Goal: Task Accomplishment & Management: Manage account settings

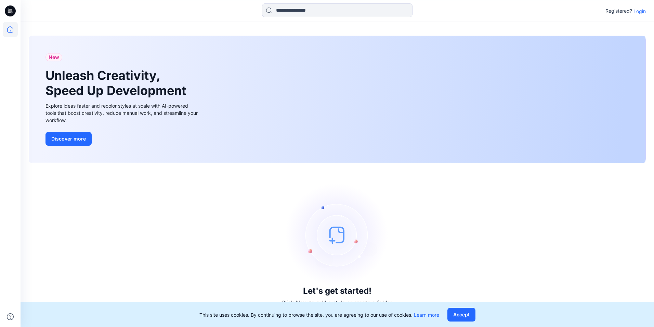
click at [638, 15] on div "Registered? Login" at bounding box center [626, 11] width 40 height 8
click at [637, 10] on p "Login" at bounding box center [640, 11] width 12 height 7
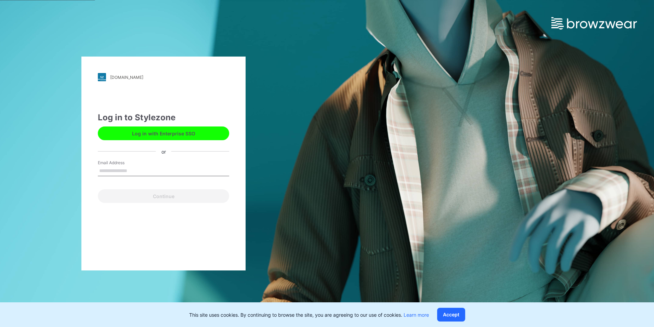
click at [178, 136] on button "Log in with Enterprise SSO" at bounding box center [163, 133] width 131 height 14
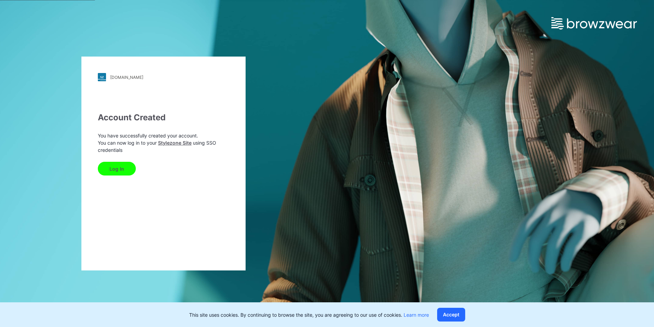
click at [104, 167] on button "Log In" at bounding box center [117, 169] width 38 height 14
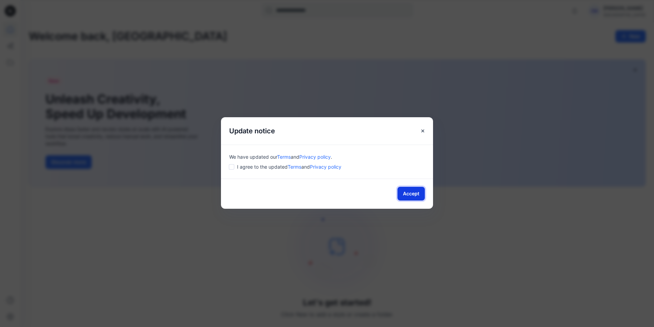
click at [407, 194] on button "Accept" at bounding box center [411, 194] width 27 height 14
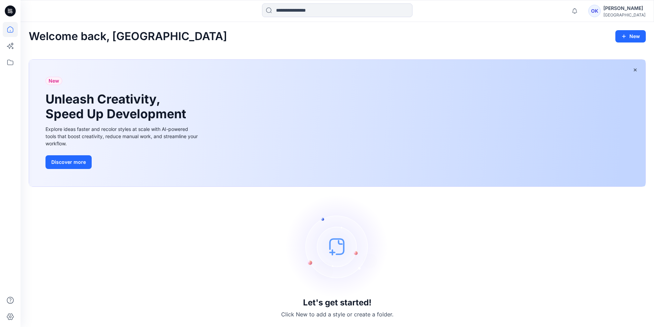
click at [616, 11] on div "Ovunc Kidder" at bounding box center [625, 8] width 42 height 8
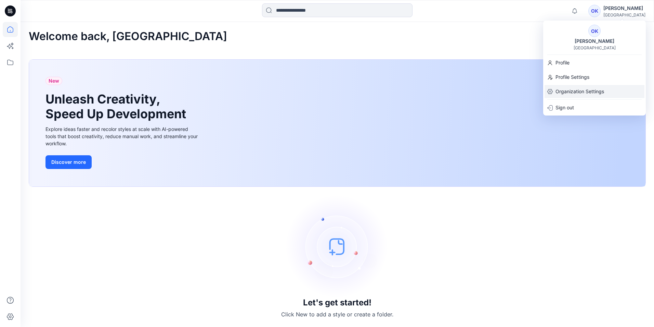
click at [561, 91] on p "Organization Settings" at bounding box center [580, 91] width 49 height 13
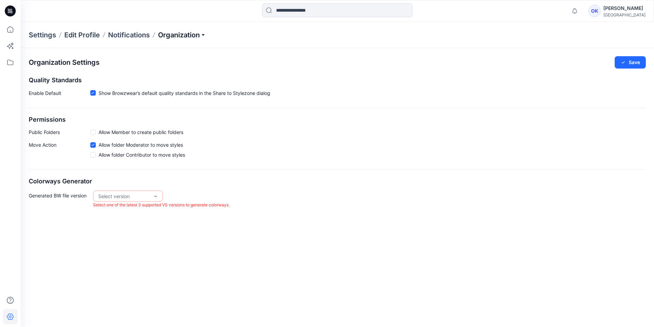
click at [187, 36] on p "Organization" at bounding box center [182, 35] width 48 height 10
click at [161, 194] on div "Select version" at bounding box center [128, 195] width 70 height 11
click at [138, 222] on div "VS 2025.1" at bounding box center [127, 222] width 67 height 12
click at [197, 34] on p "Organization" at bounding box center [182, 35] width 48 height 10
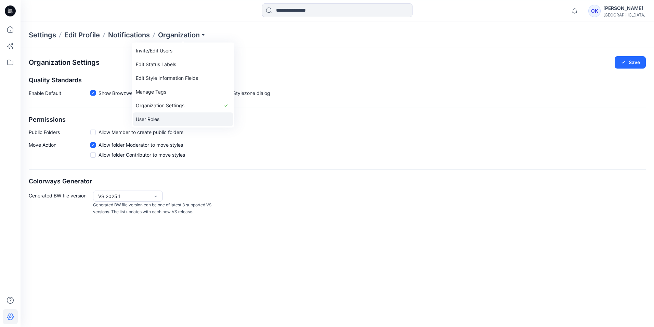
click at [176, 123] on link "User Roles" at bounding box center [183, 119] width 100 height 14
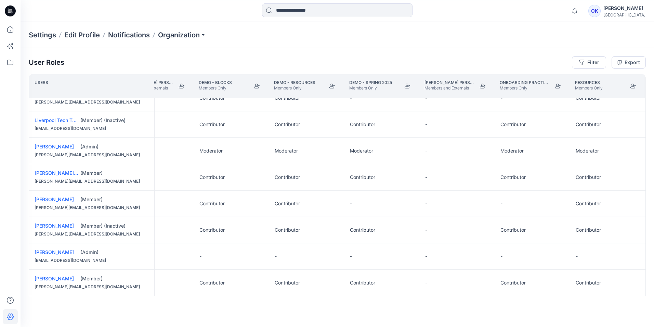
scroll to position [177, 263]
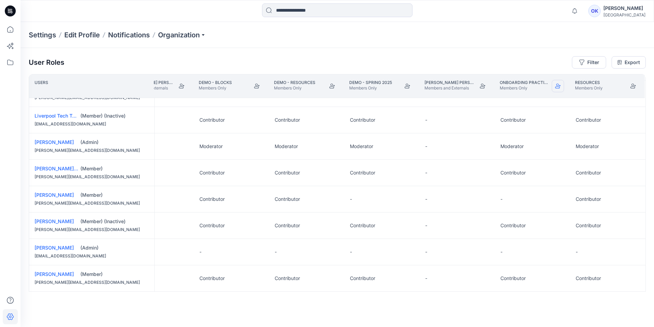
click at [557, 85] on icon "Join" at bounding box center [558, 85] width 5 height 5
click at [556, 247] on button "Edit Role" at bounding box center [559, 251] width 12 height 12
click at [510, 278] on button "Reviewer" at bounding box center [525, 279] width 74 height 12
click at [556, 248] on button "Edit Role" at bounding box center [559, 251] width 12 height 12
click at [507, 267] on button "None" at bounding box center [525, 266] width 74 height 12
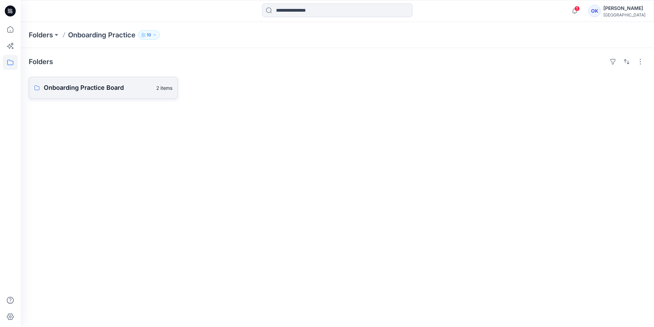
click at [97, 86] on p "Onboarding Practice Board" at bounding box center [98, 88] width 109 height 10
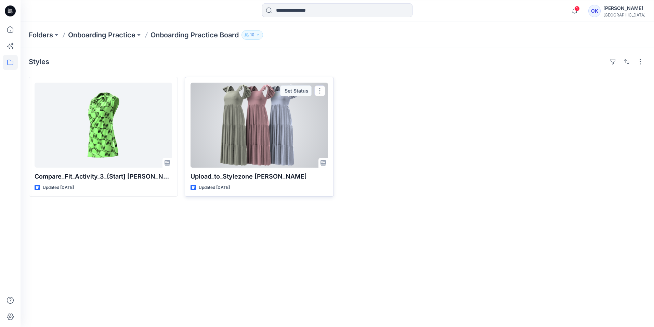
click at [261, 147] on div at bounding box center [260, 124] width 138 height 85
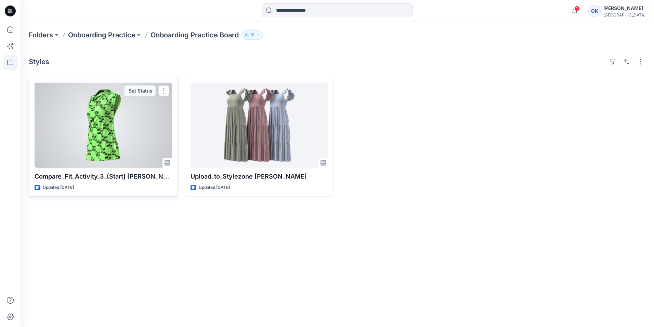
click at [106, 115] on div at bounding box center [104, 124] width 138 height 85
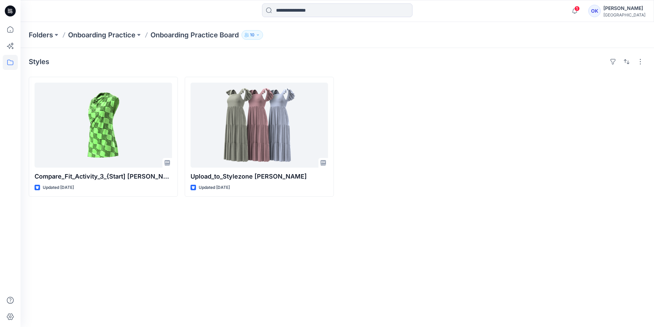
click at [263, 37] on button "10" at bounding box center [253, 35] width 22 height 10
